Goal: Information Seeking & Learning: Find specific fact

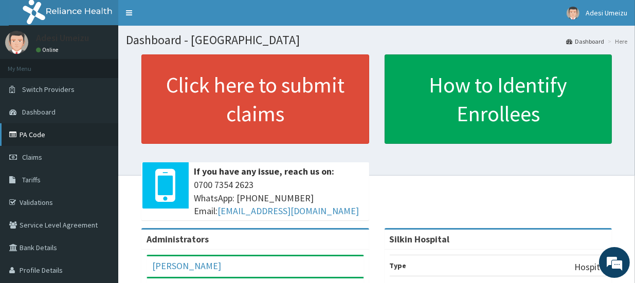
click at [25, 133] on link "PA Code" at bounding box center [59, 134] width 118 height 23
click at [27, 134] on link "PA Code" at bounding box center [59, 134] width 118 height 23
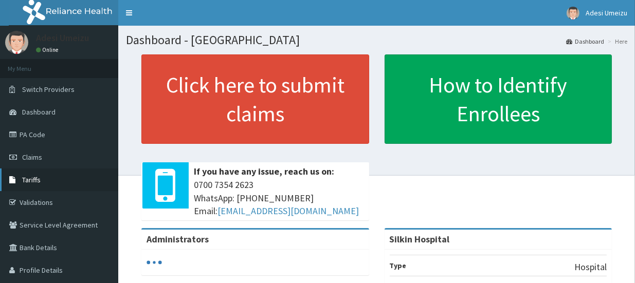
click at [38, 182] on span "Tariffs" at bounding box center [31, 179] width 19 height 9
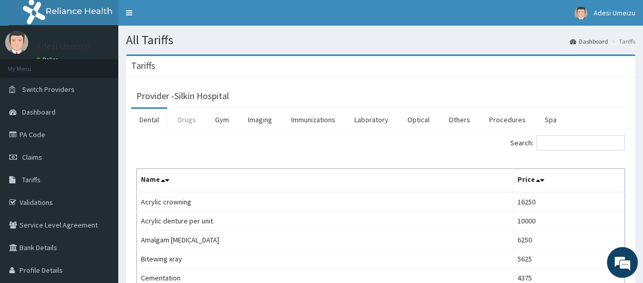
click at [185, 119] on link "Drugs" at bounding box center [187, 120] width 34 height 22
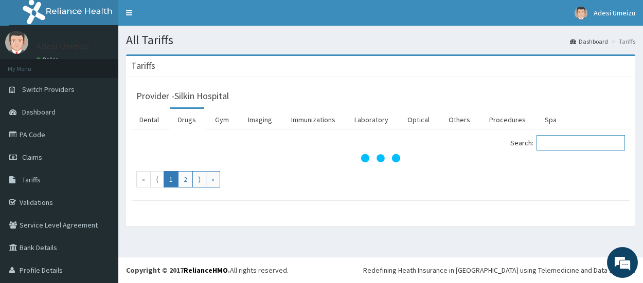
click at [550, 147] on input "Search:" at bounding box center [580, 142] width 88 height 15
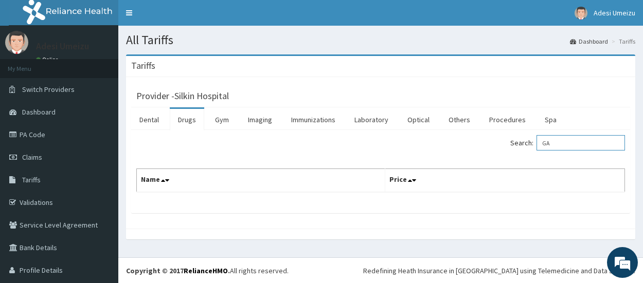
type input "G"
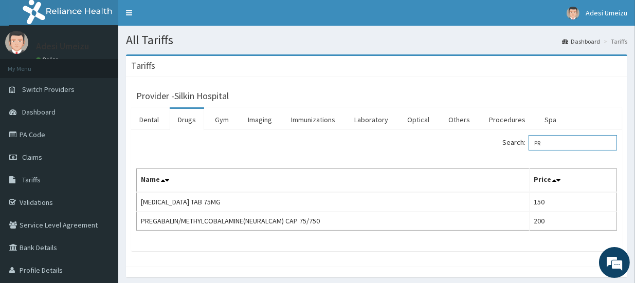
type input "P"
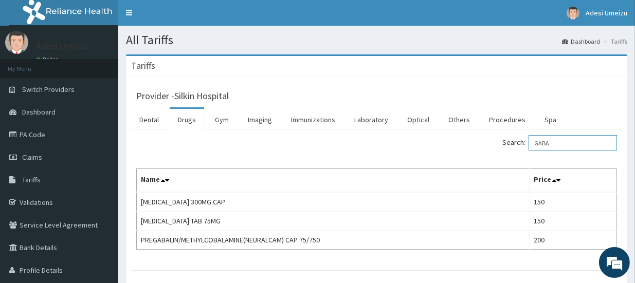
type input "GABA"
